Goal: Communication & Community: Ask a question

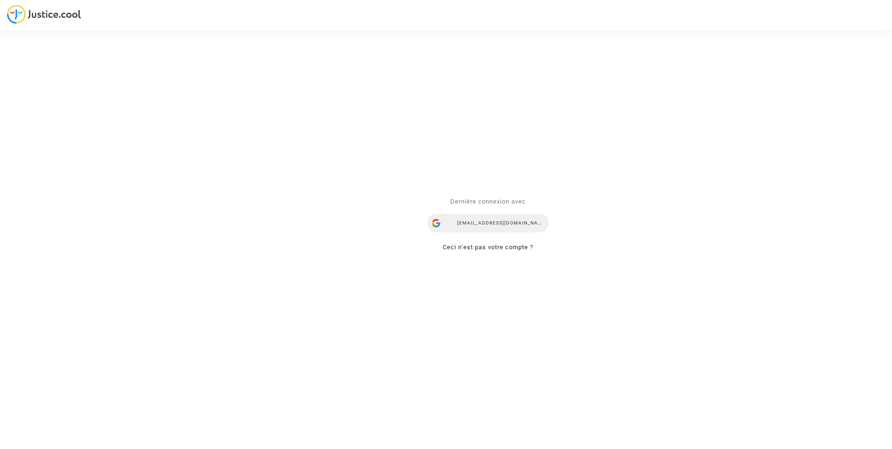
click at [498, 219] on div "ealvarez@reclamaciondevuelos.com" at bounding box center [487, 223] width 121 height 19
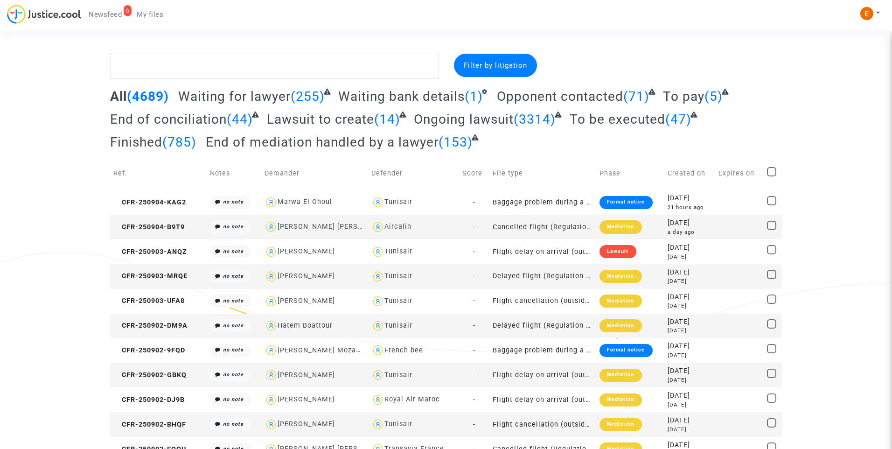
drag, startPoint x: 107, startPoint y: 13, endPoint x: 311, endPoint y: 51, distance: 208.0
click at [107, 13] on span "Newsfeed" at bounding box center [105, 14] width 33 height 8
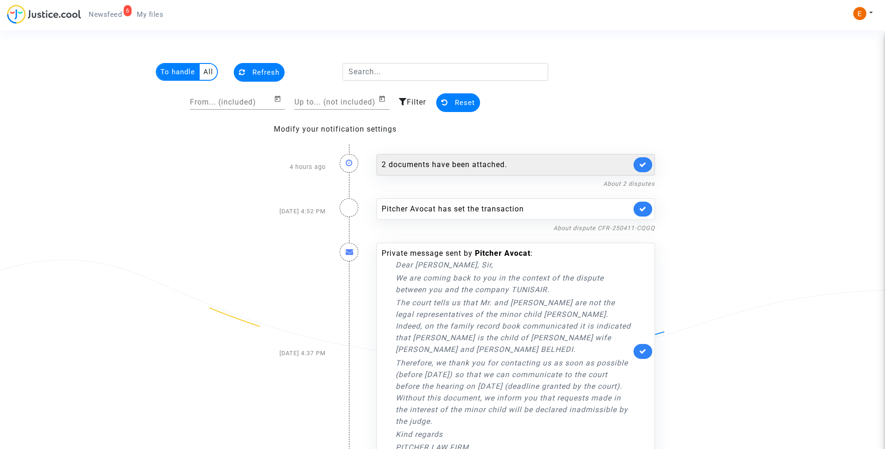
click at [448, 166] on div "2 documents have been attached." at bounding box center [507, 164] width 250 height 11
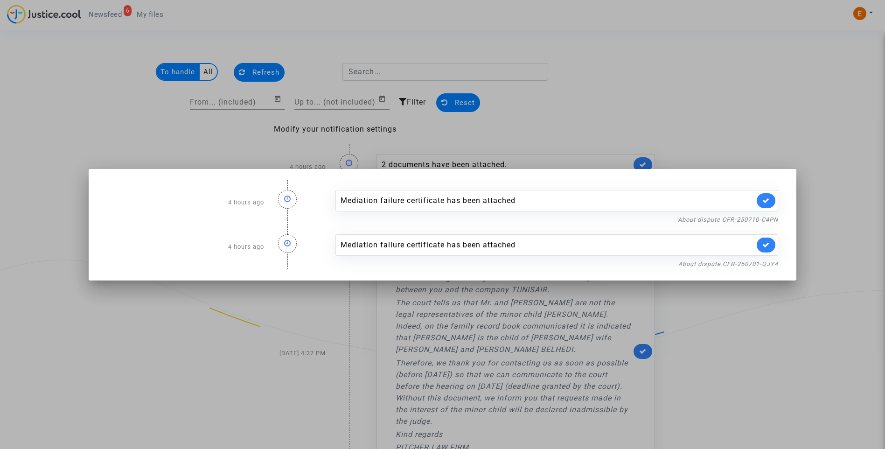
click at [617, 107] on div at bounding box center [442, 224] width 885 height 449
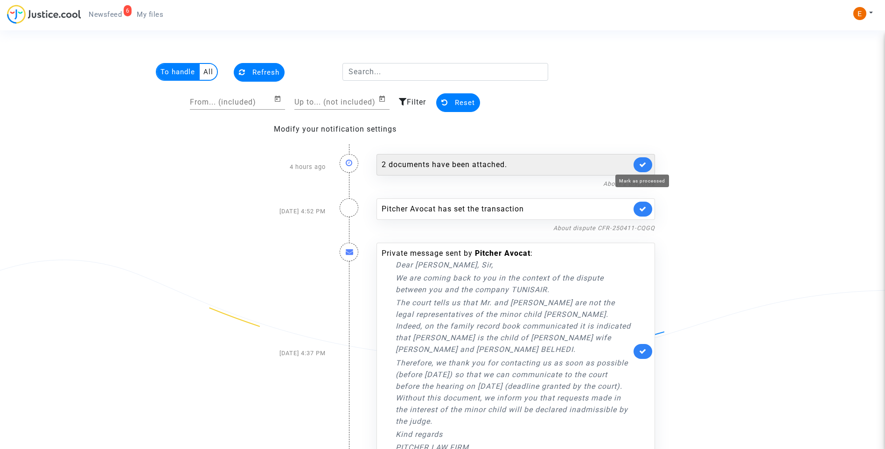
click at [644, 161] on icon at bounding box center [642, 164] width 7 height 7
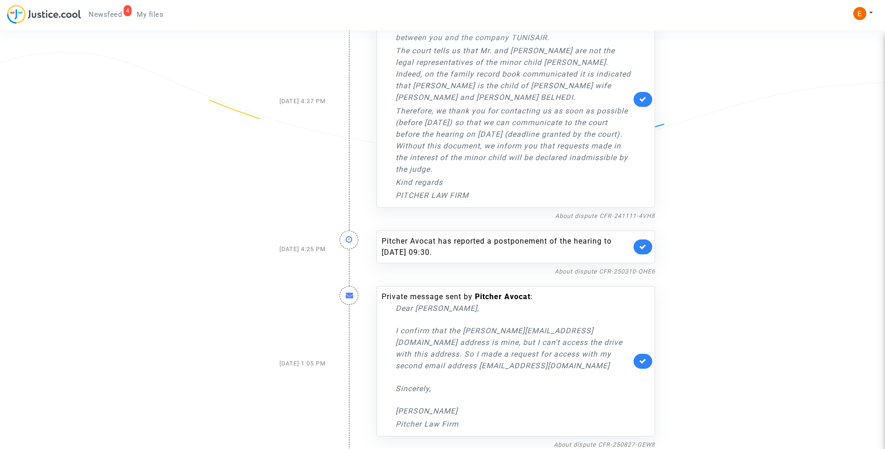
scroll to position [209, 0]
click at [579, 269] on link "About dispute CFR-250310-QHE6" at bounding box center [605, 270] width 100 height 7
click at [644, 244] on icon at bounding box center [642, 245] width 7 height 7
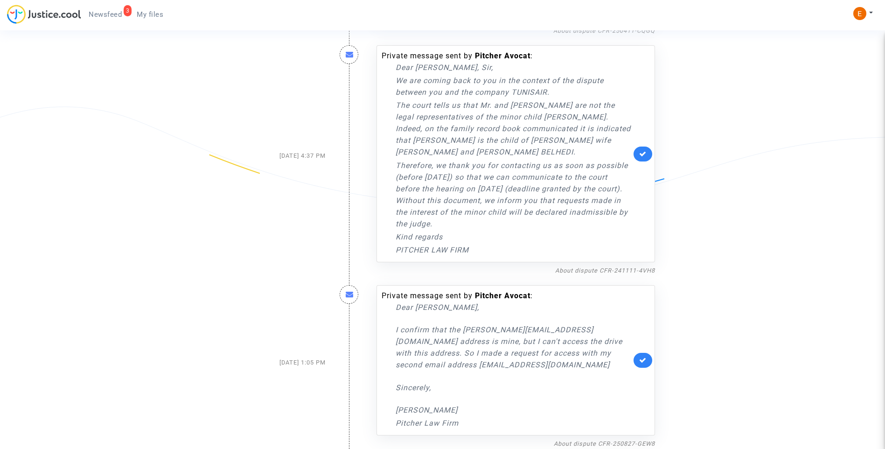
scroll to position [60, 0]
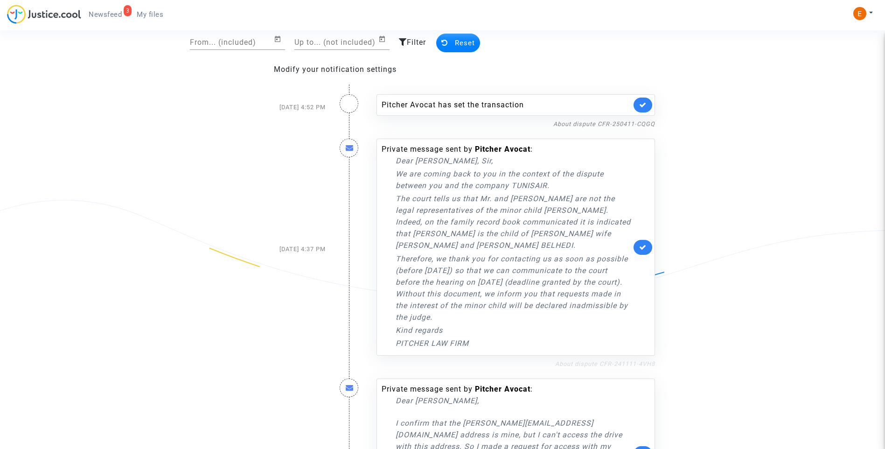
click at [606, 365] on link "About dispute CFR-241111-4VH8" at bounding box center [605, 363] width 100 height 7
click at [643, 246] on icon at bounding box center [642, 247] width 7 height 7
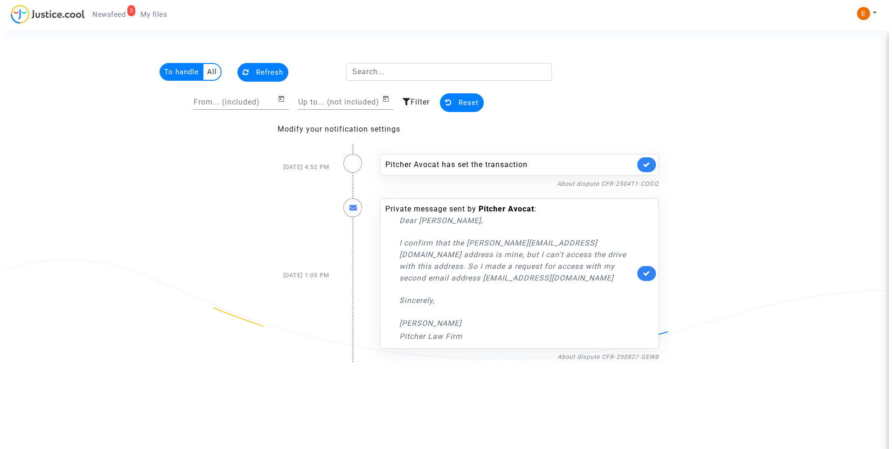
scroll to position [0, 0]
click at [596, 180] on link "About dispute CFR-250411-CQGQ" at bounding box center [608, 183] width 102 height 7
click at [652, 170] on link at bounding box center [646, 164] width 19 height 15
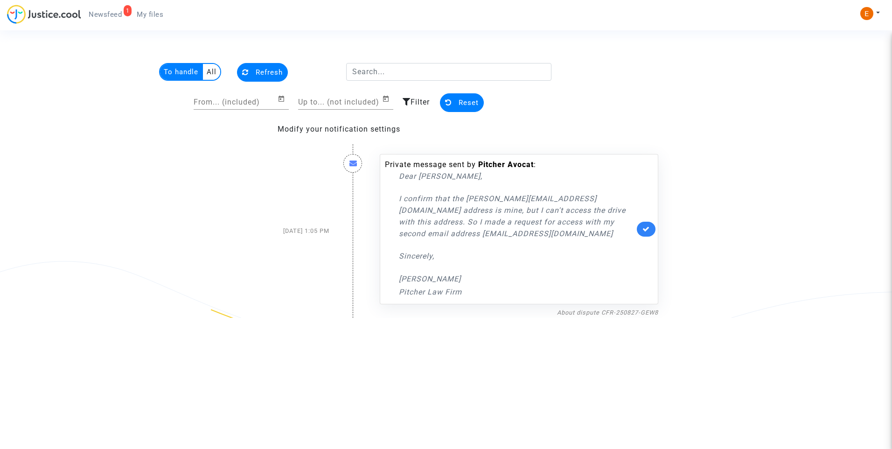
drag, startPoint x: 154, startPoint y: 13, endPoint x: 134, endPoint y: 15, distance: 20.3
click at [154, 13] on span "My files" at bounding box center [150, 14] width 27 height 8
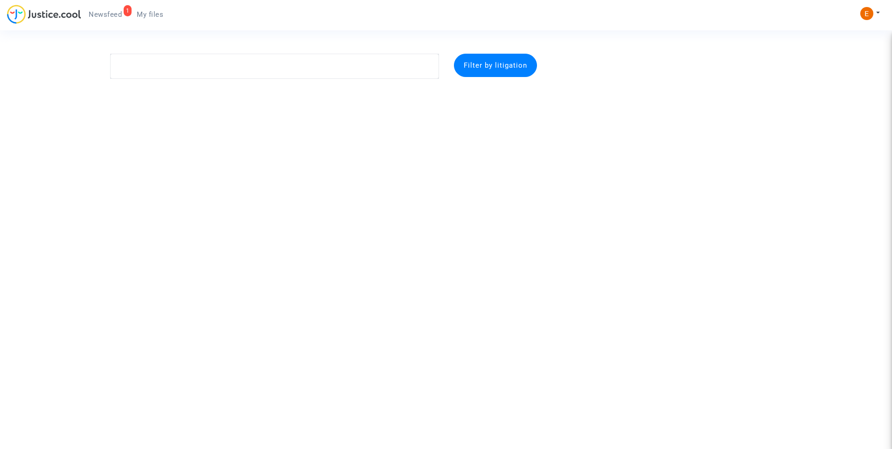
click at [98, 15] on span "Newsfeed" at bounding box center [105, 14] width 33 height 8
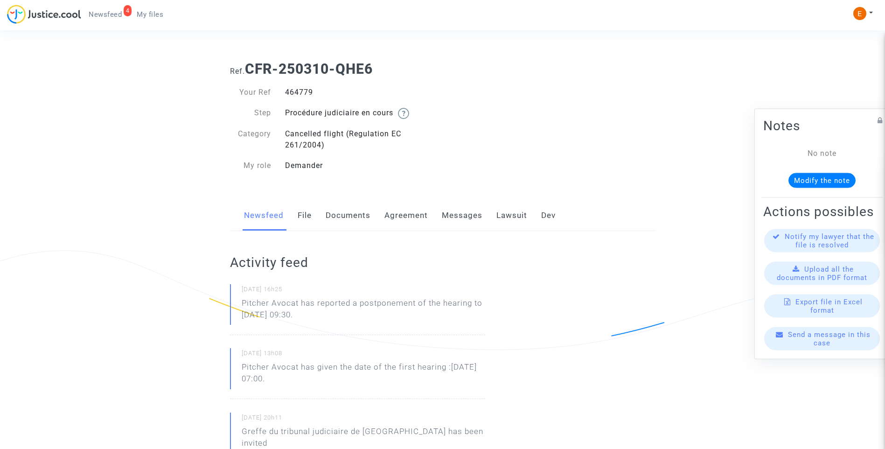
click at [311, 95] on div "464779" at bounding box center [360, 92] width 165 height 11
click at [309, 93] on div "464779" at bounding box center [360, 92] width 165 height 11
copy div "464779"
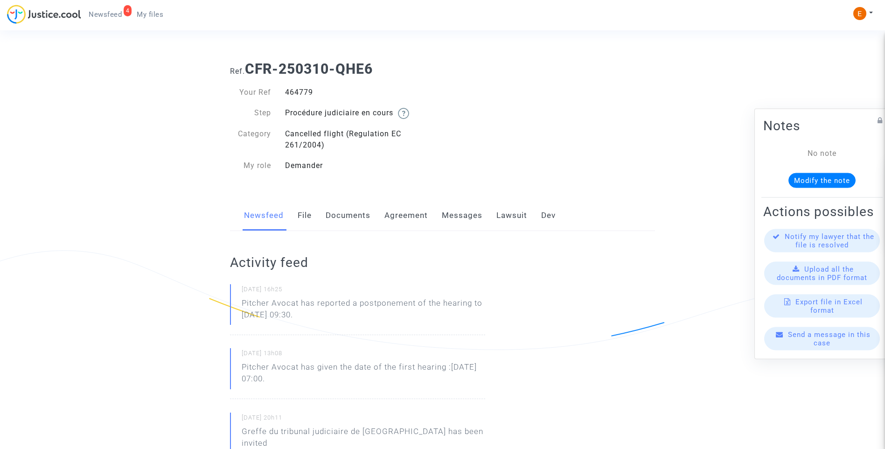
drag, startPoint x: 355, startPoint y: 320, endPoint x: 240, endPoint y: 304, distance: 116.4
click at [240, 304] on div "04/09/2025 - 16h25 Pitcher Avocat has reported a postponement of the hearing to…" at bounding box center [357, 309] width 255 height 51
drag, startPoint x: 240, startPoint y: 304, endPoint x: 247, endPoint y: 304, distance: 7.5
click at [356, 319] on p "Pitcher Avocat ha informado de un aplazamiento de la audiencia hasta el 6 de no…" at bounding box center [364, 311] width 244 height 28
click at [307, 300] on p "Pitcher Avocat ha informado de un aplazamiento de la audiencia hasta el 6 de no…" at bounding box center [364, 311] width 244 height 28
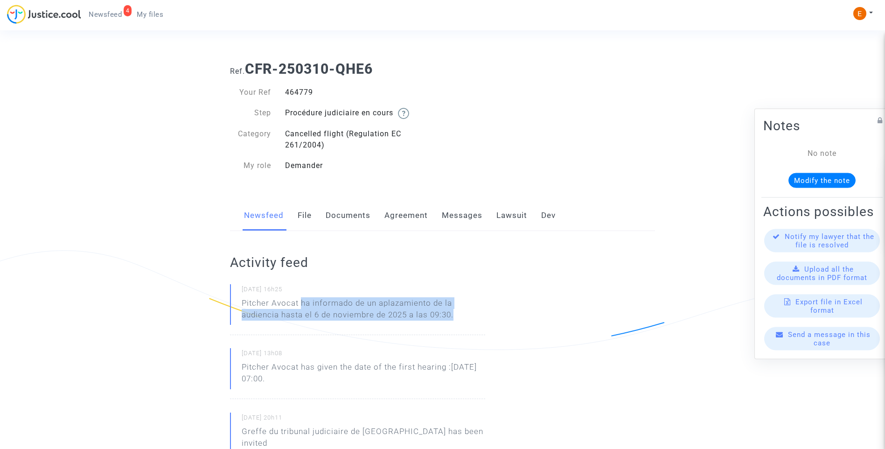
drag, startPoint x: 301, startPoint y: 301, endPoint x: 499, endPoint y: 324, distance: 199.2
drag, startPoint x: 499, startPoint y: 324, endPoint x: 438, endPoint y: 312, distance: 61.8
copy p "ha informado de un aplazamiento de la audiencia hasta el 6 de noviembre de 2025…"
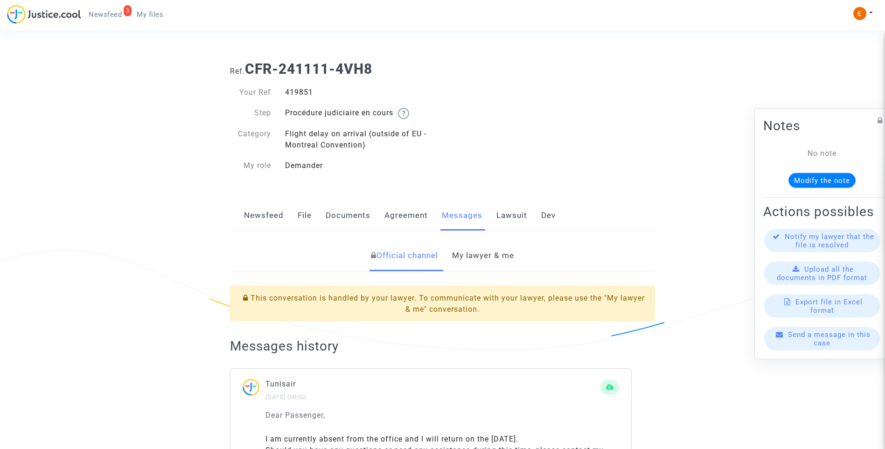
click at [294, 90] on div "419851" at bounding box center [360, 92] width 165 height 11
drag, startPoint x: 0, startPoint y: 0, endPoint x: 293, endPoint y: 91, distance: 306.9
click at [490, 261] on link "My lawyer & me" at bounding box center [483, 255] width 62 height 31
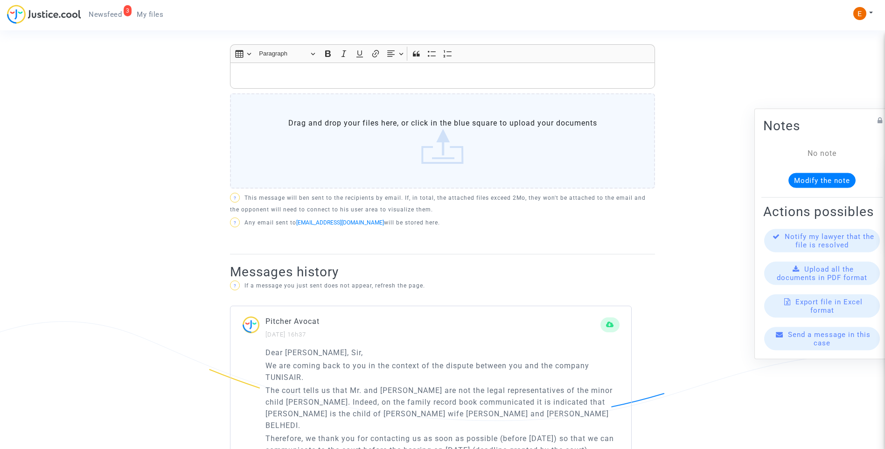
scroll to position [511, 0]
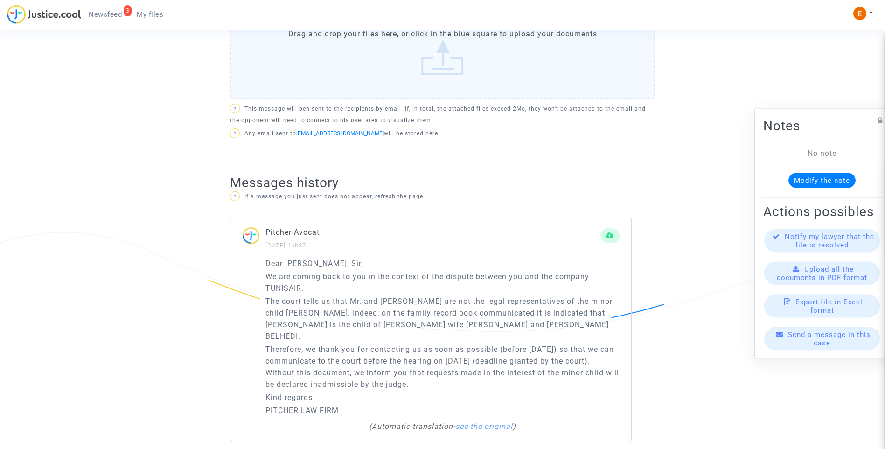
drag, startPoint x: 480, startPoint y: 375, endPoint x: 265, endPoint y: 280, distance: 235.0
click at [265, 280] on div "Dear Madam, Sir, We are coming back to you in the context of the dispute betwee…" at bounding box center [431, 350] width 401 height 184
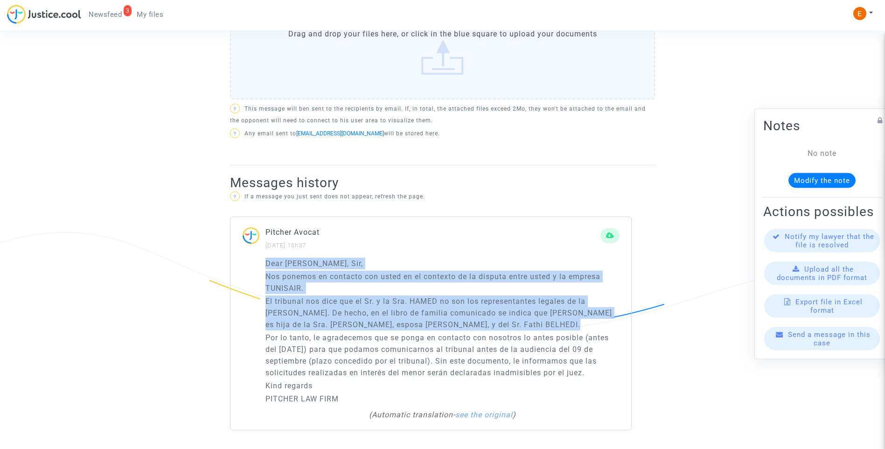
click at [241, 288] on div "Dear Madam, Sir, Nos ponemos en contacto con usted en el contexto de la disputa…" at bounding box center [431, 344] width 401 height 173
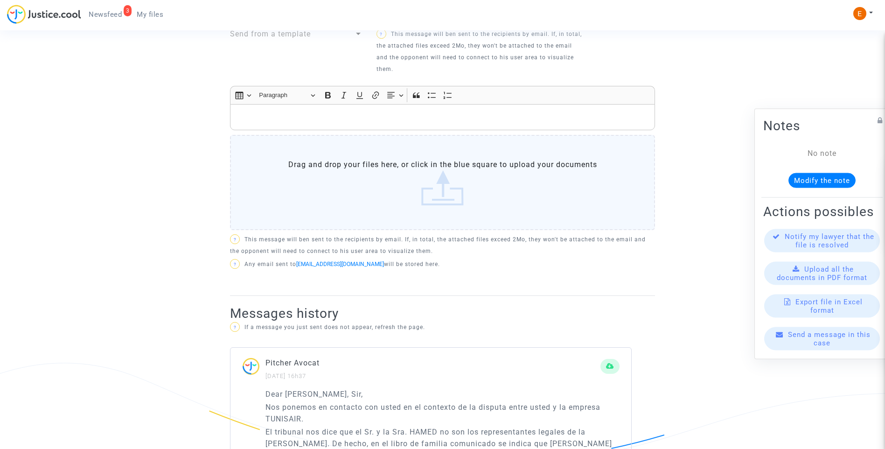
scroll to position [371, 0]
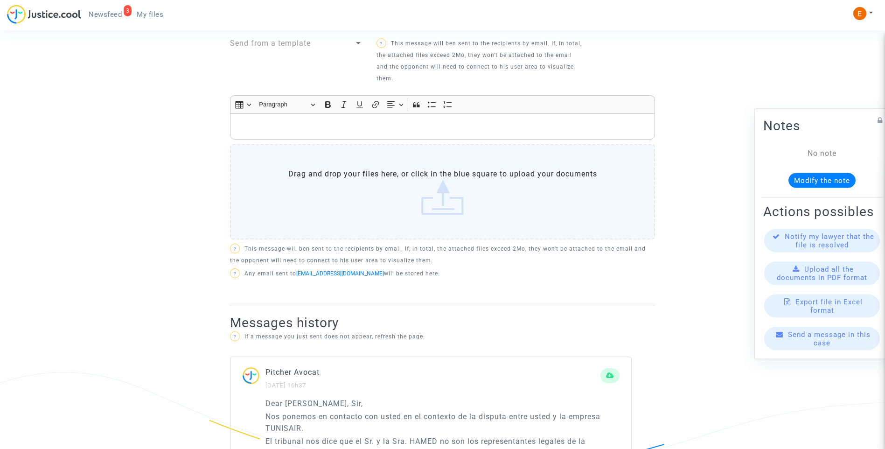
click at [440, 196] on label "Drag and drop your files here, or click in the blue square to upload your docum…" at bounding box center [442, 191] width 425 height 95
click at [0, 0] on input "Drag and drop your files here, or click in the blue square to upload your docum…" at bounding box center [0, 0] width 0 height 0
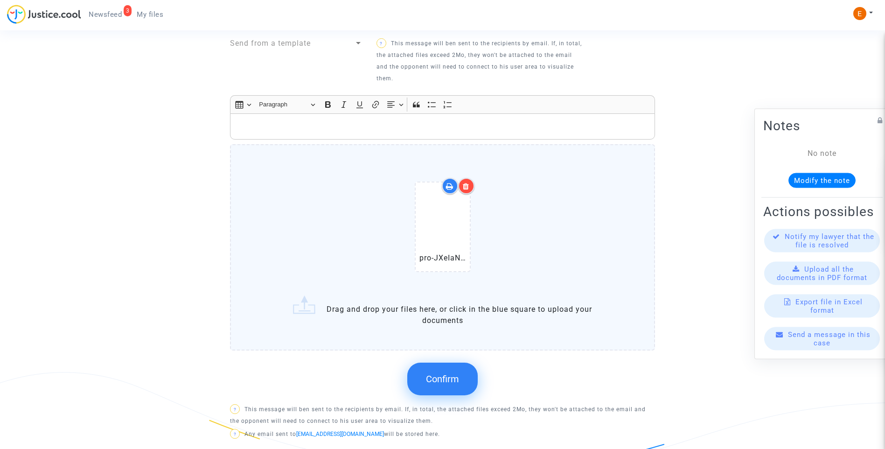
click at [456, 378] on span "Confirm" at bounding box center [442, 378] width 33 height 11
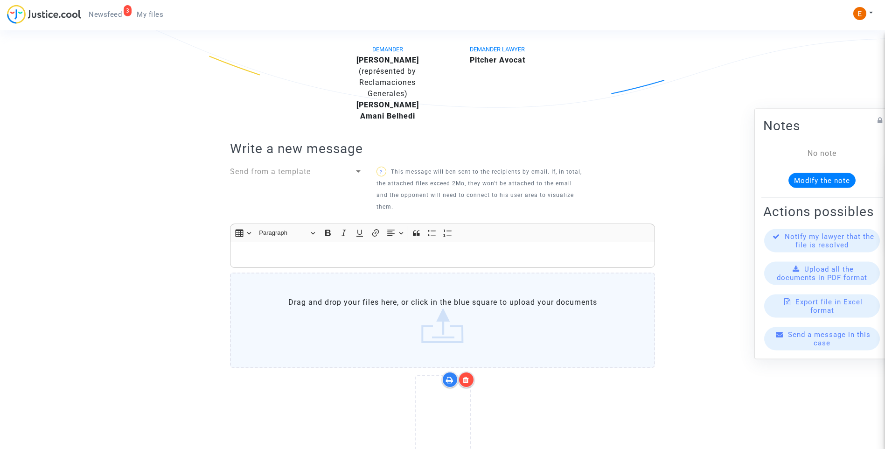
scroll to position [231, 0]
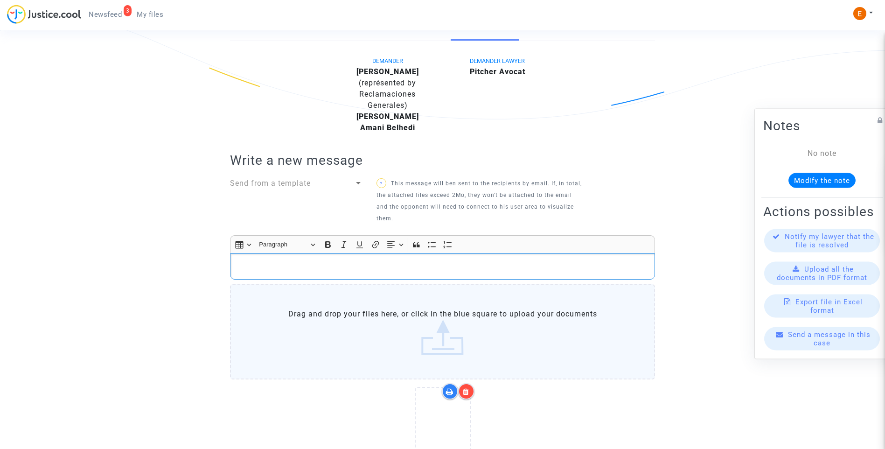
click at [363, 266] on p "Rich Text Editor, main" at bounding box center [442, 267] width 415 height 12
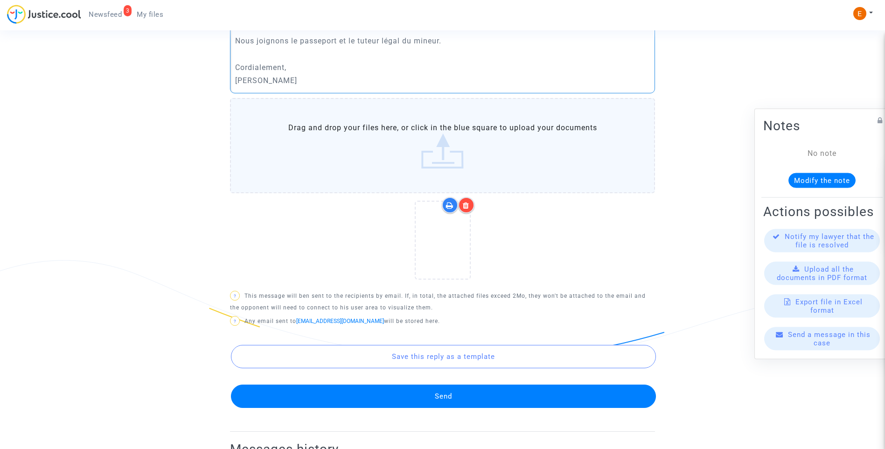
scroll to position [497, 0]
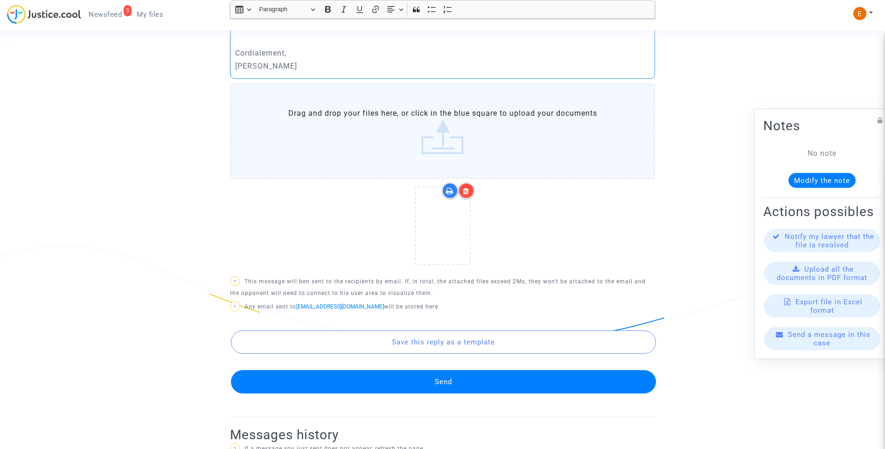
click at [473, 382] on button "Send" at bounding box center [443, 381] width 425 height 23
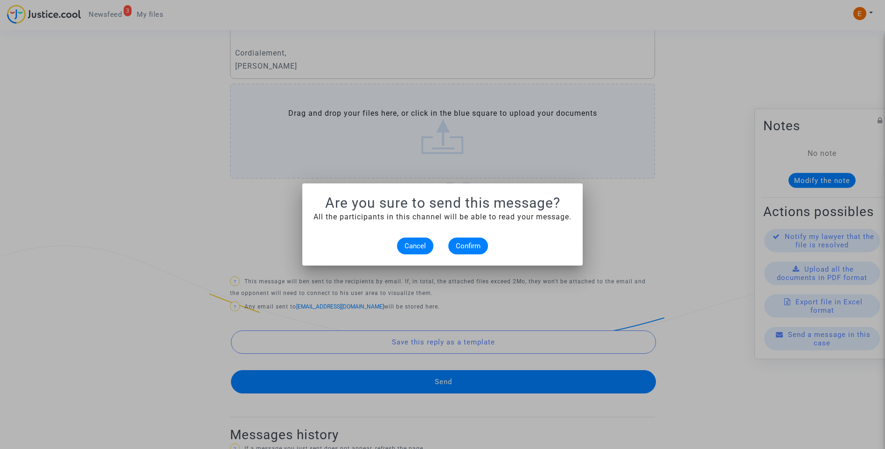
scroll to position [0, 0]
click at [466, 239] on button "Confirm" at bounding box center [468, 246] width 40 height 17
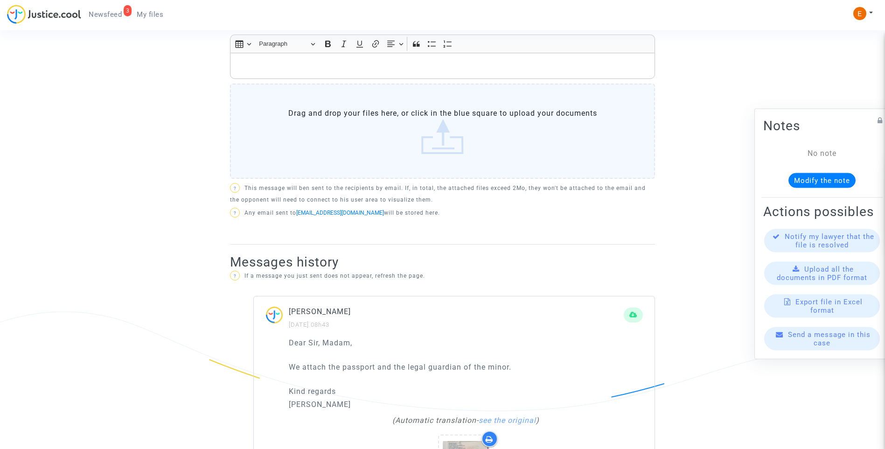
scroll to position [357, 0]
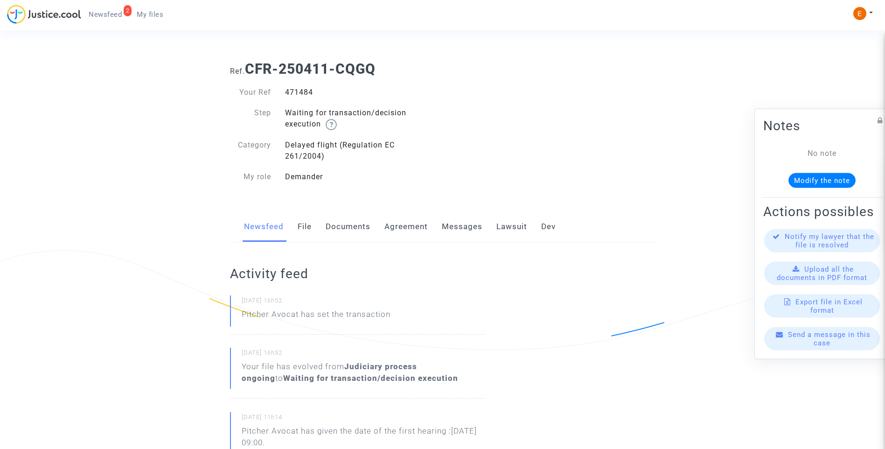
click at [511, 230] on link "Lawsuit" at bounding box center [512, 226] width 31 height 31
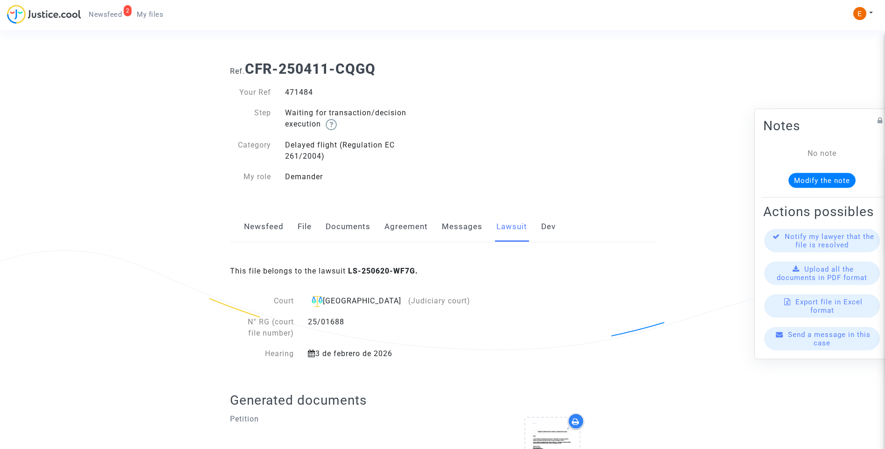
click at [308, 228] on link "File" at bounding box center [305, 226] width 14 height 31
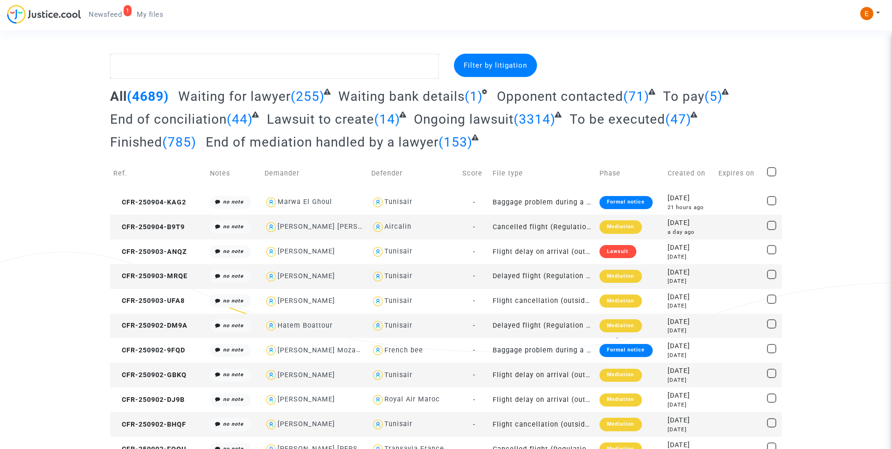
drag, startPoint x: 93, startPoint y: 8, endPoint x: 178, endPoint y: 19, distance: 85.6
click at [93, 8] on link "1 Newsfeed" at bounding box center [105, 14] width 48 height 14
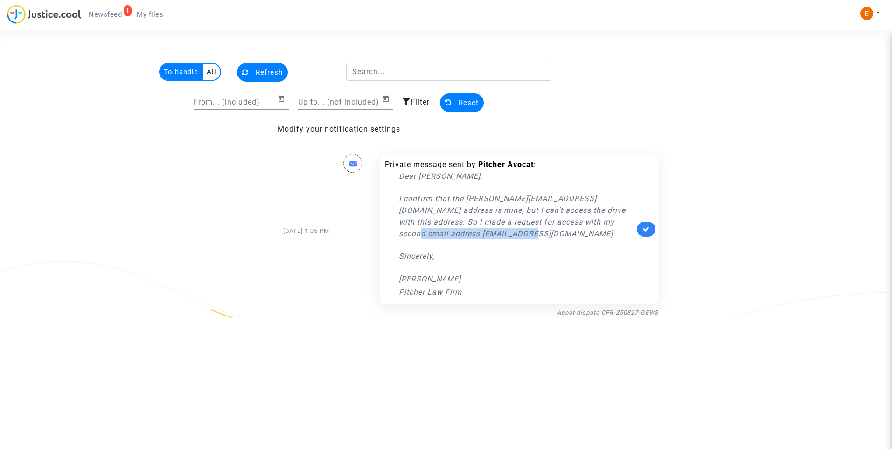
drag, startPoint x: 399, startPoint y: 233, endPoint x: 519, endPoint y: 233, distance: 120.9
click at [519, 233] on div "Private message sent by [PERSON_NAME] : Dear [PERSON_NAME], I confirm that the …" at bounding box center [510, 228] width 250 height 139
drag, startPoint x: 519, startPoint y: 233, endPoint x: 507, endPoint y: 234, distance: 12.6
copy p "[EMAIL_ADDRESS][DOMAIN_NAME]"
click at [617, 312] on link "About dispute CFR-250827-GEW8" at bounding box center [607, 312] width 101 height 7
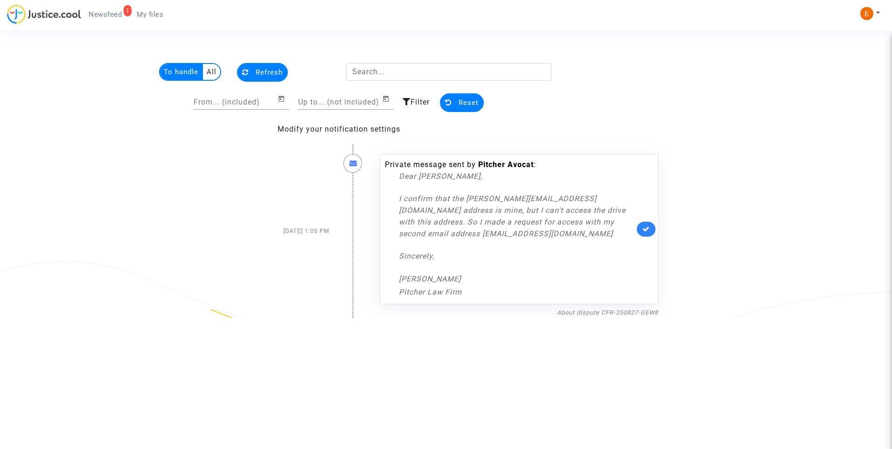
click at [651, 227] on link at bounding box center [646, 229] width 19 height 15
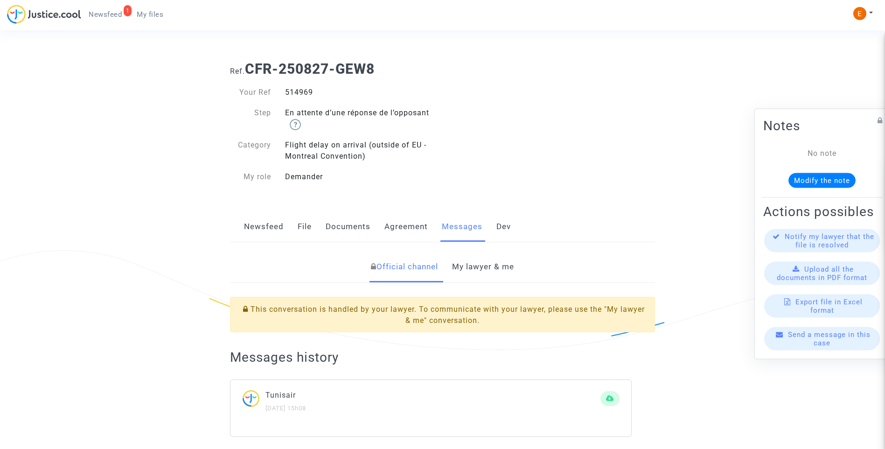
click at [496, 259] on link "My lawyer & me" at bounding box center [483, 267] width 62 height 31
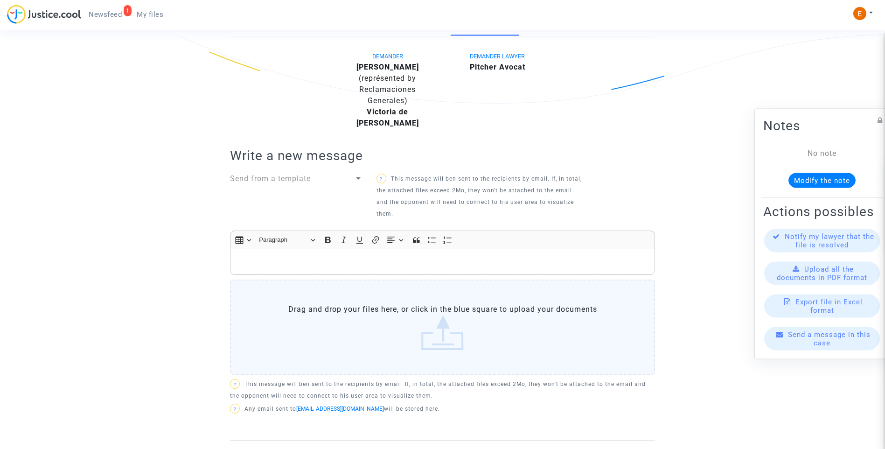
scroll to position [280, 0]
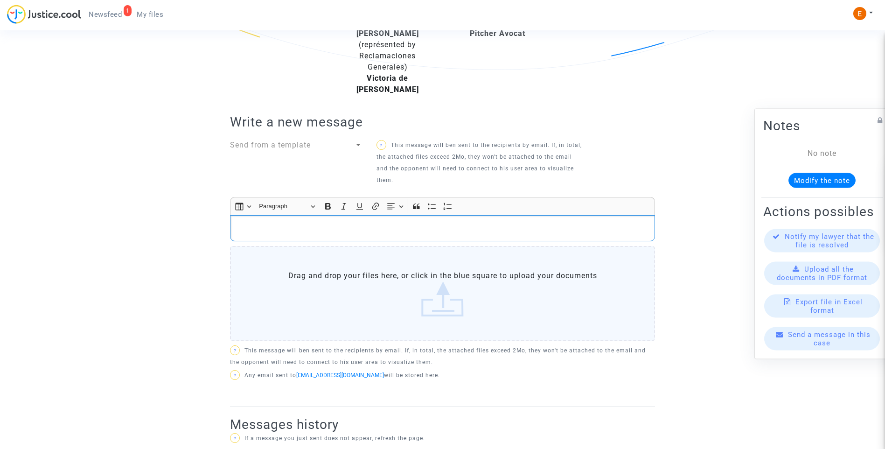
click at [427, 230] on p "Rich Text Editor, main" at bounding box center [442, 229] width 415 height 12
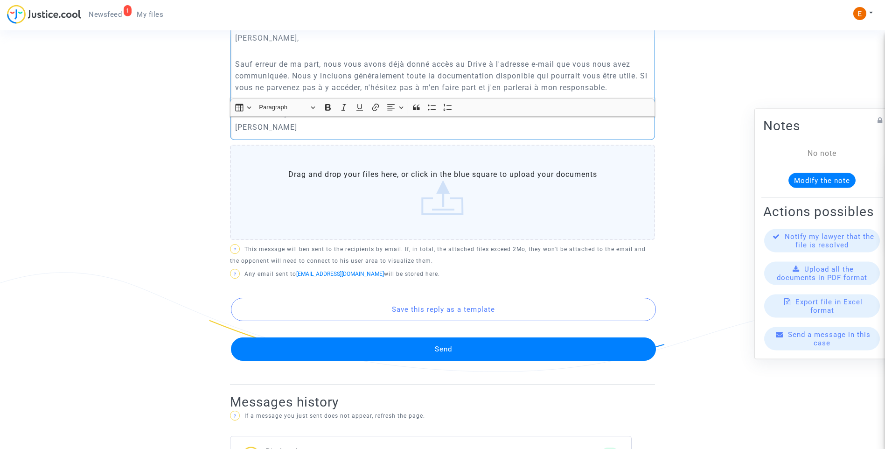
scroll to position [607, 0]
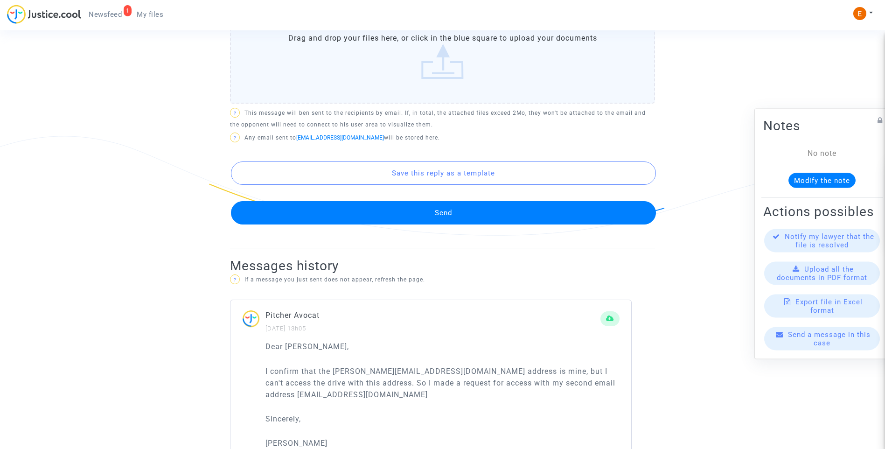
click at [443, 207] on button "Send" at bounding box center [443, 212] width 425 height 23
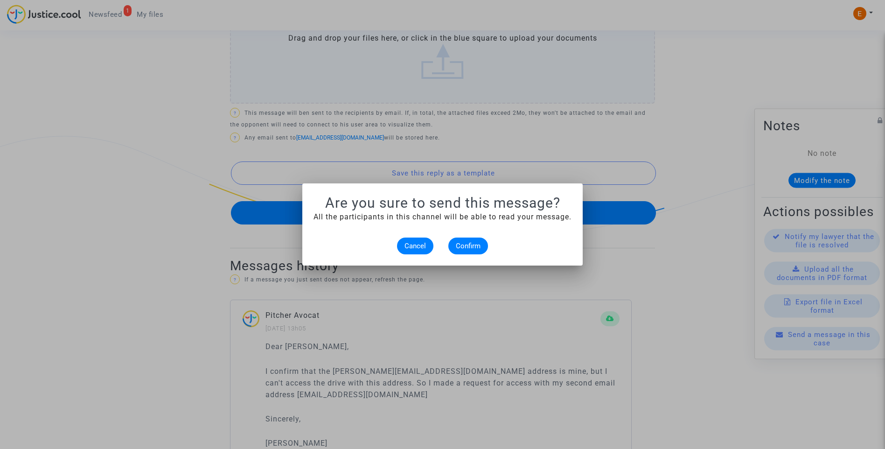
scroll to position [0, 0]
click at [473, 251] on button "Confirm" at bounding box center [468, 246] width 40 height 17
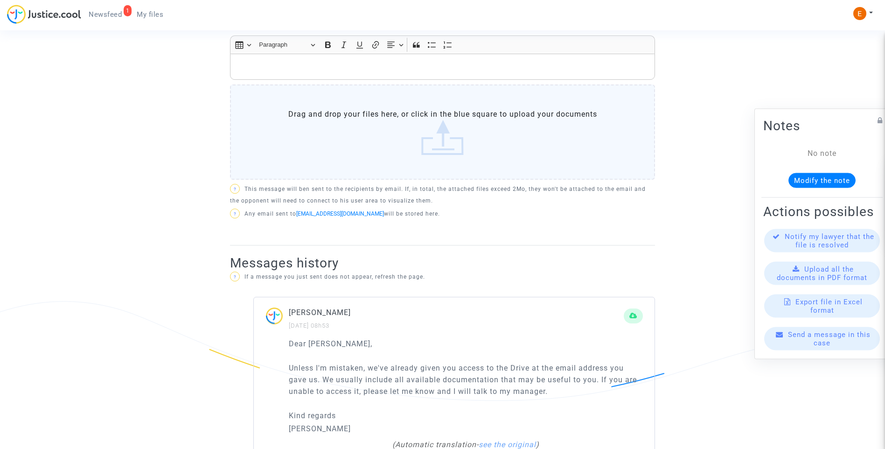
scroll to position [280, 0]
